Goal: Find specific page/section: Find specific page/section

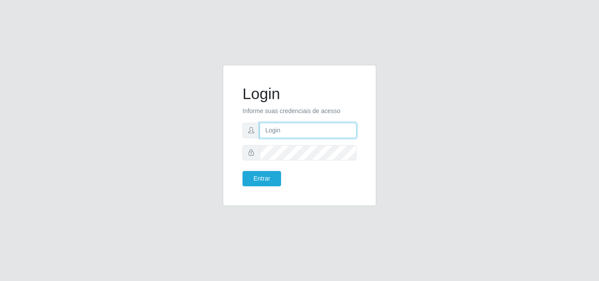
type input "franciclebersuper@manaira"
click at [269, 170] on form "Login Informe suas credenciais de acesso franciclebersuper@manaira Entrar" at bounding box center [300, 136] width 114 height 102
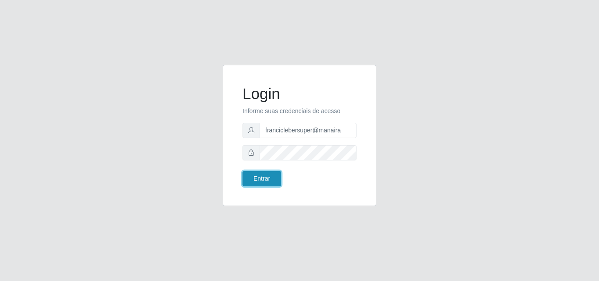
click at [266, 178] on button "Entrar" at bounding box center [262, 178] width 39 height 15
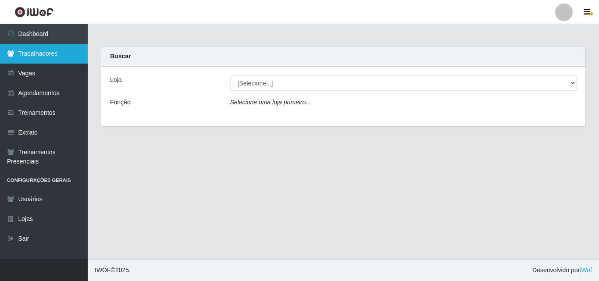
click at [60, 56] on link "Trabalhadores" at bounding box center [44, 54] width 88 height 20
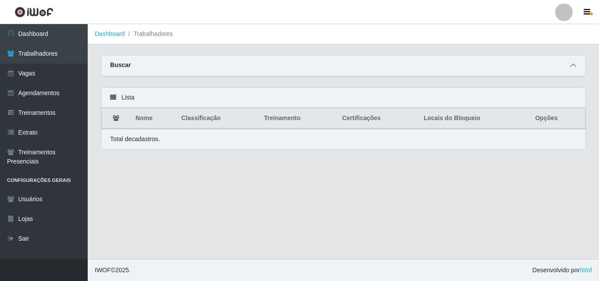
click at [570, 67] on icon at bounding box center [573, 65] width 6 height 6
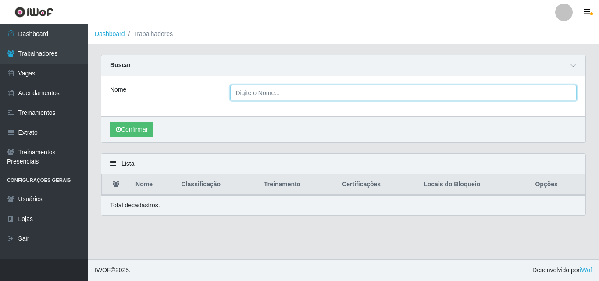
click at [253, 93] on input "Nome" at bounding box center [403, 92] width 347 height 15
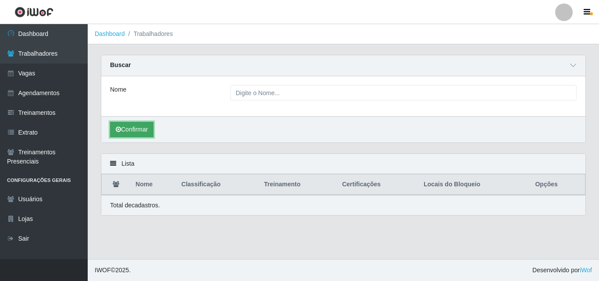
click at [143, 132] on button "Confirmar" at bounding box center [131, 129] width 43 height 15
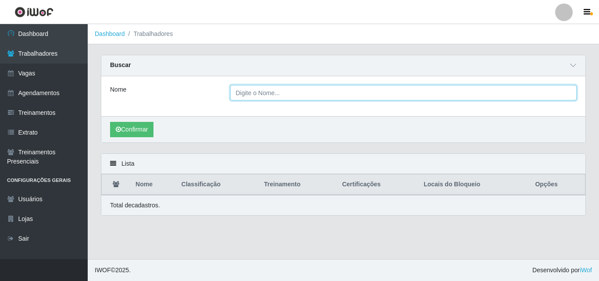
click at [253, 89] on input "Nome" at bounding box center [403, 92] width 347 height 15
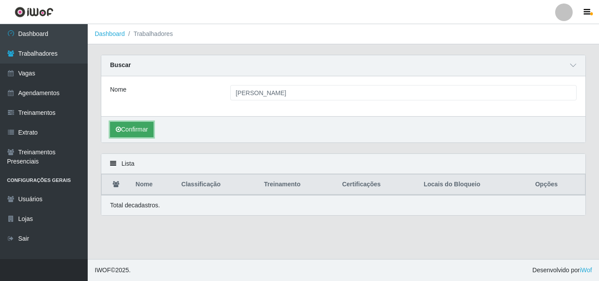
click at [127, 131] on button "Confirmar" at bounding box center [131, 129] width 43 height 15
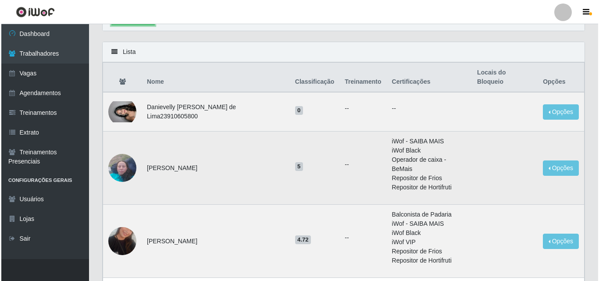
scroll to position [132, 0]
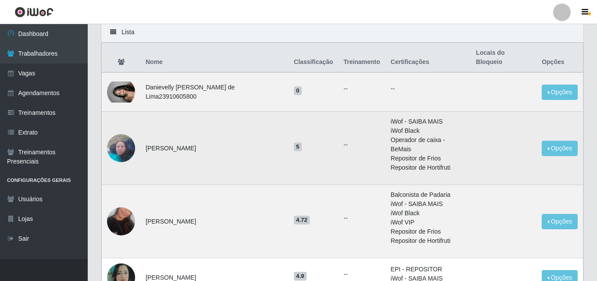
click at [119, 129] on img at bounding box center [121, 147] width 28 height 37
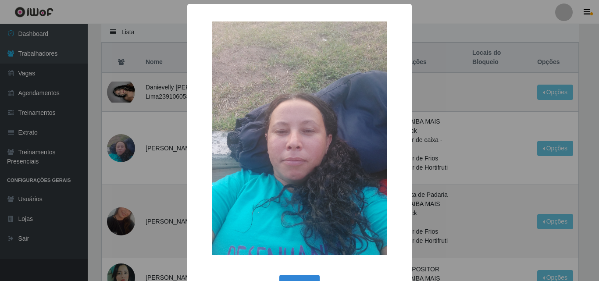
click at [119, 138] on div "× OK Cancel" at bounding box center [299, 140] width 599 height 281
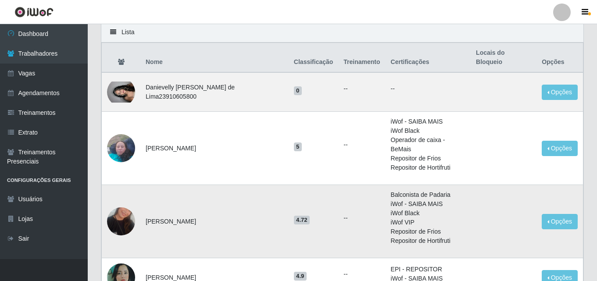
click at [125, 202] on img at bounding box center [121, 222] width 28 height 50
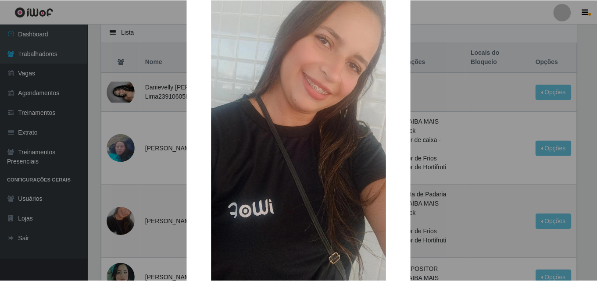
scroll to position [88, 0]
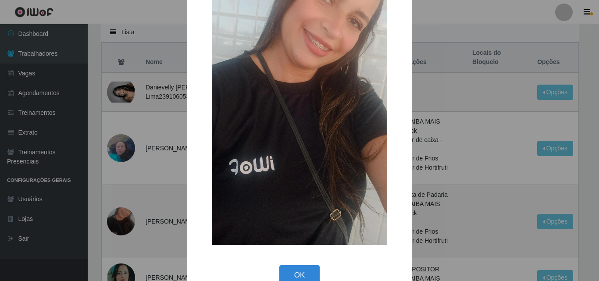
click at [169, 204] on div "× OK Cancel" at bounding box center [299, 140] width 599 height 281
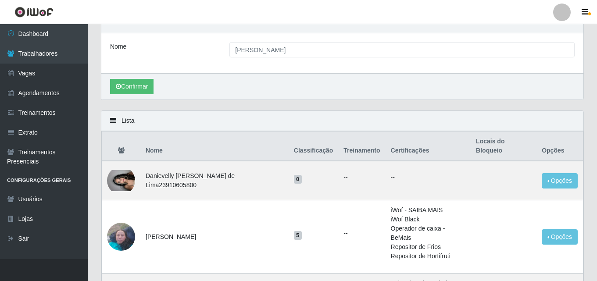
scroll to position [0, 0]
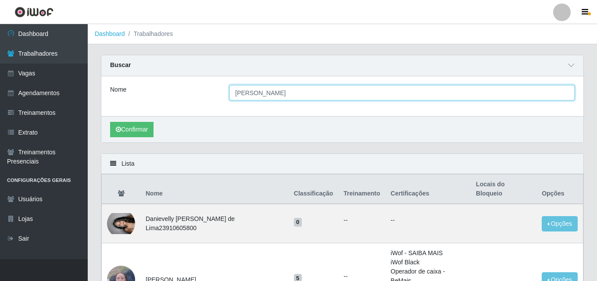
click at [212, 97] on div "Nome [PERSON_NAME]" at bounding box center [343, 92] width 478 height 15
type input "angelica"
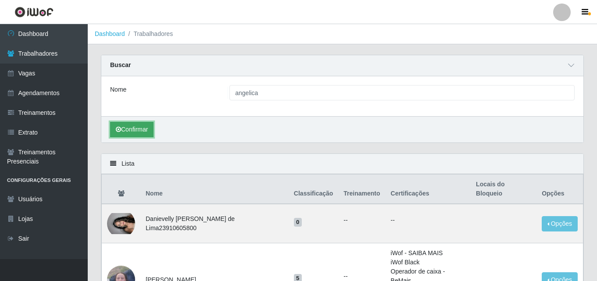
click at [144, 129] on button "Confirmar" at bounding box center [131, 129] width 43 height 15
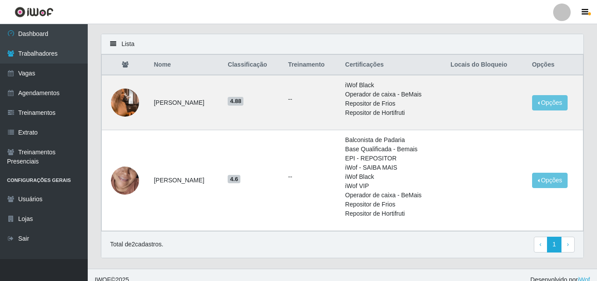
scroll to position [130, 0]
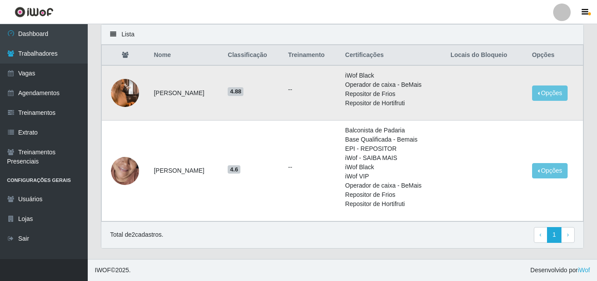
click at [129, 94] on img at bounding box center [125, 93] width 28 height 50
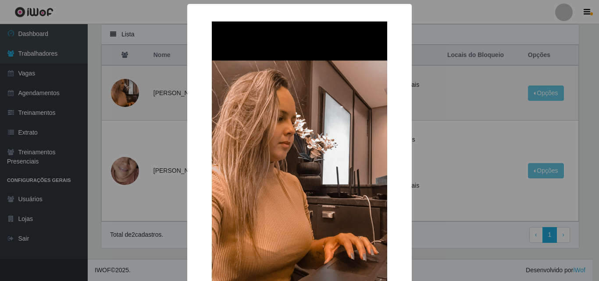
click at [151, 147] on div "× OK Cancel" at bounding box center [299, 140] width 599 height 281
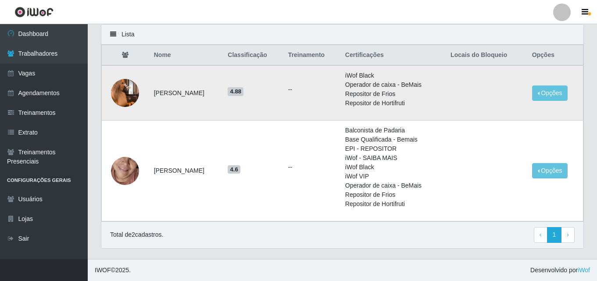
click at [125, 100] on img at bounding box center [125, 93] width 28 height 50
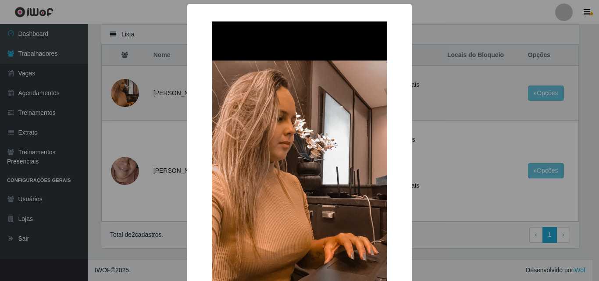
click at [129, 97] on div "× OK Cancel" at bounding box center [299, 140] width 599 height 281
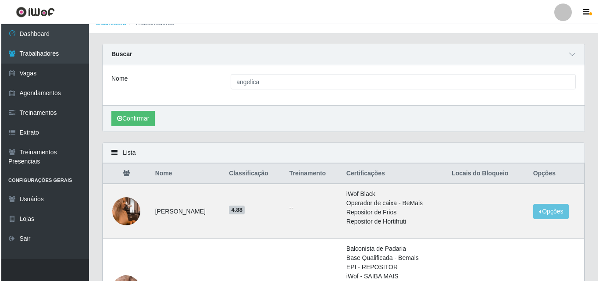
scroll to position [0, 0]
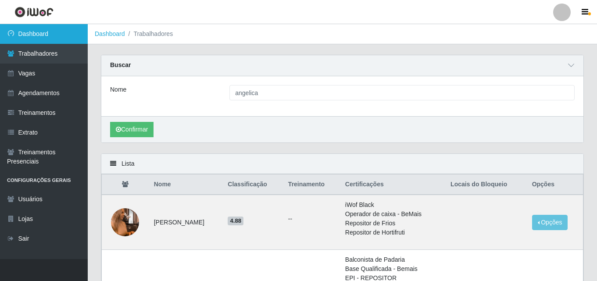
click at [51, 36] on link "Dashboard" at bounding box center [44, 34] width 88 height 20
